Goal: Task Accomplishment & Management: Manage account settings

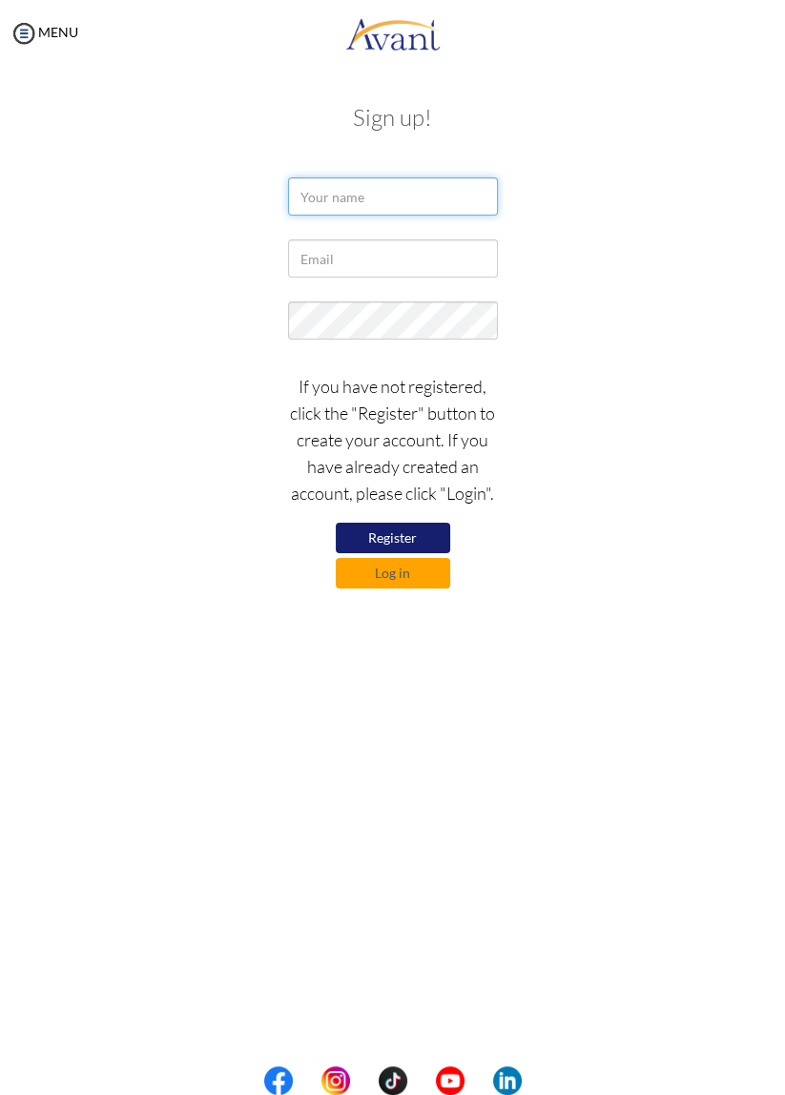
click at [409, 204] on input "text" at bounding box center [393, 196] width 210 height 38
type input "[PERSON_NAME] [PERSON_NAME] SAMONG"
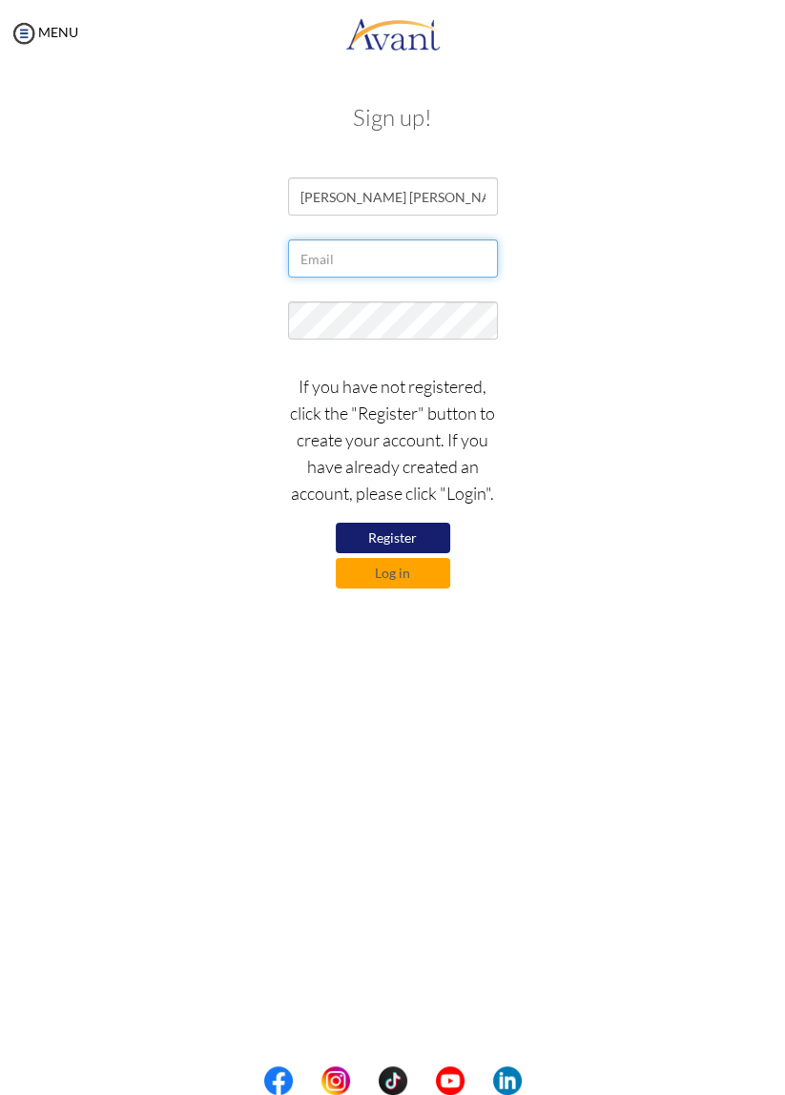
click at [412, 261] on input "text" at bounding box center [393, 258] width 210 height 38
type input "[EMAIL_ADDRESS][DOMAIN_NAME]"
click at [629, 393] on div "If you have not registered, click the "Register" button to create your account.…" at bounding box center [392, 475] width 715 height 225
click at [413, 579] on button "Log in" at bounding box center [393, 573] width 114 height 31
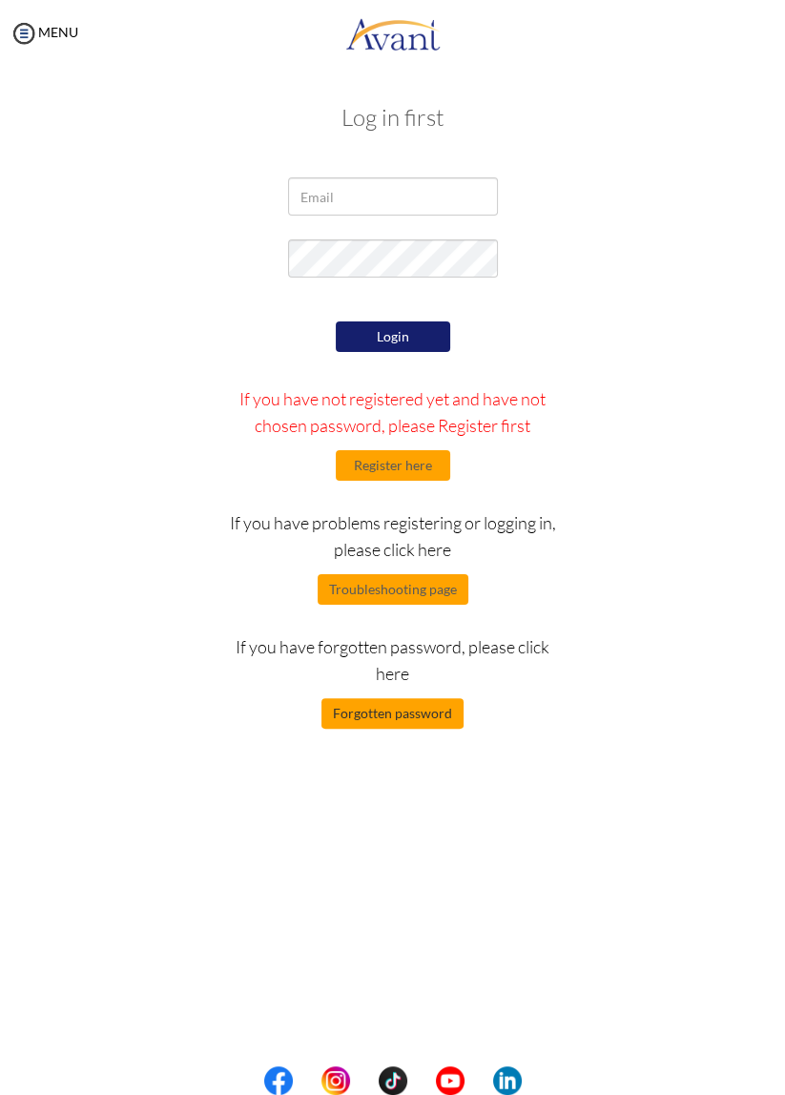
click at [412, 701] on button "Forgotten password" at bounding box center [392, 713] width 142 height 31
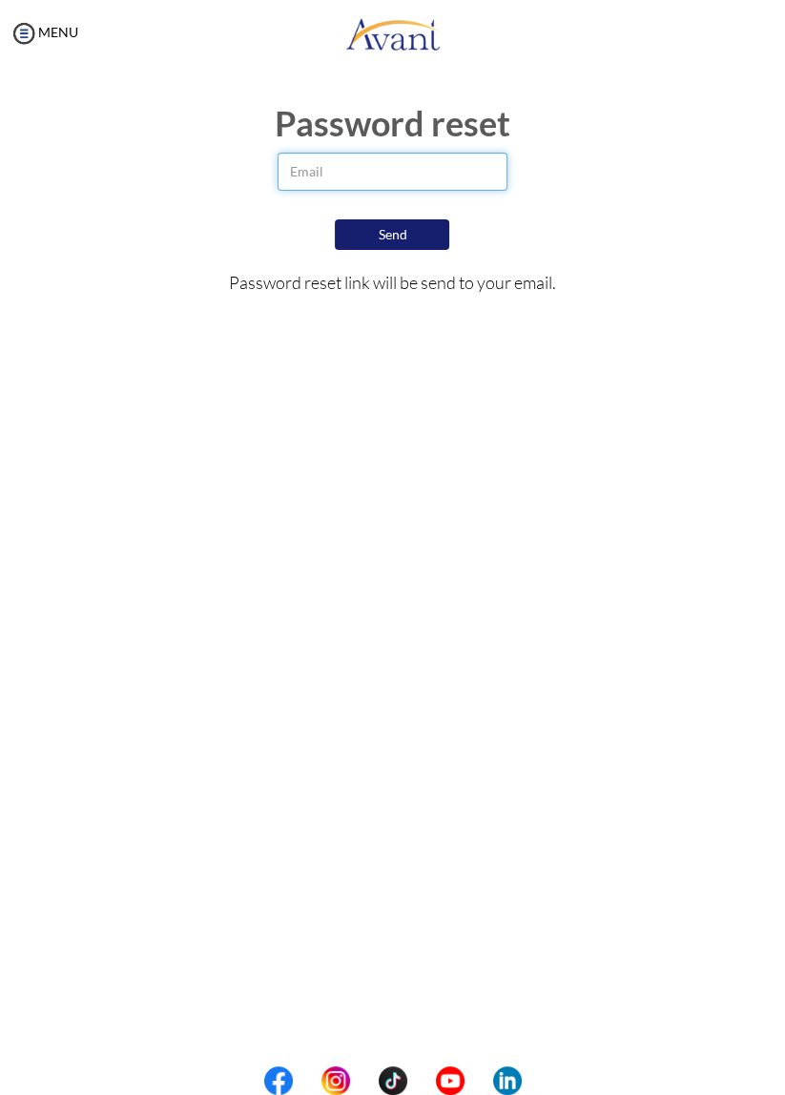
click at [414, 189] on input "email" at bounding box center [393, 172] width 230 height 38
type input "[EMAIL_ADDRESS][DOMAIN_NAME]"
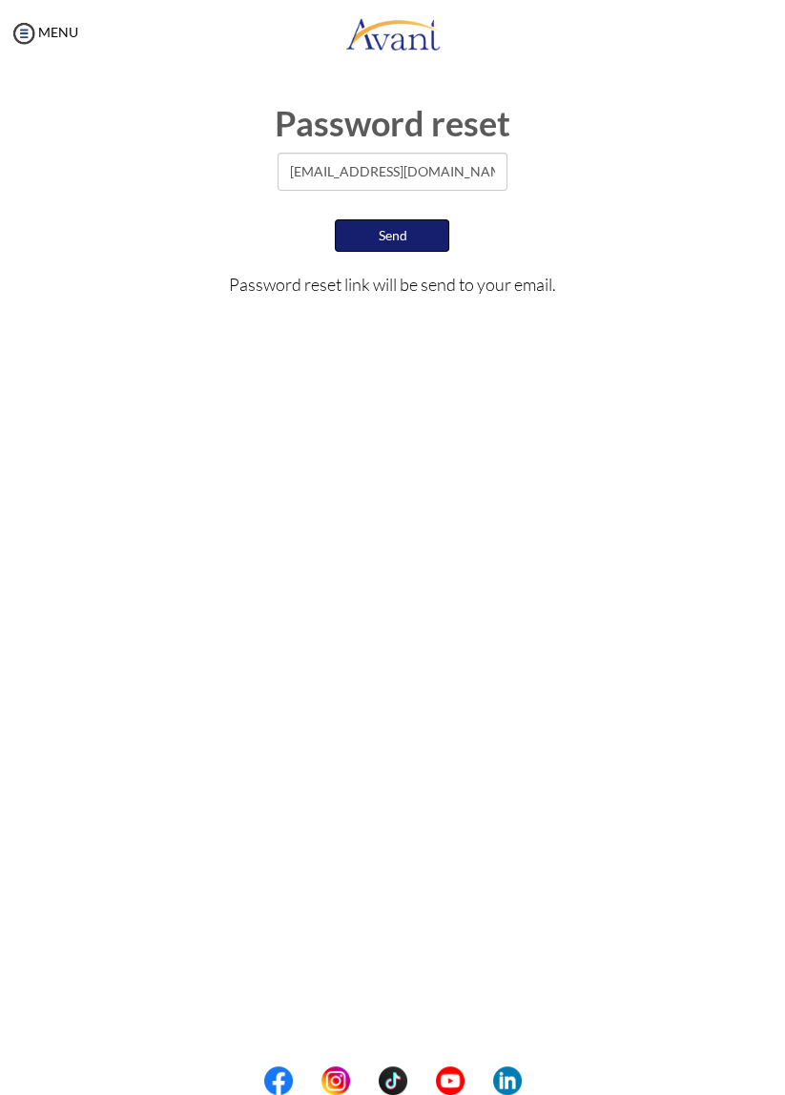
click at [409, 228] on button "Send" at bounding box center [392, 235] width 114 height 32
